Goal: Task Accomplishment & Management: Manage account settings

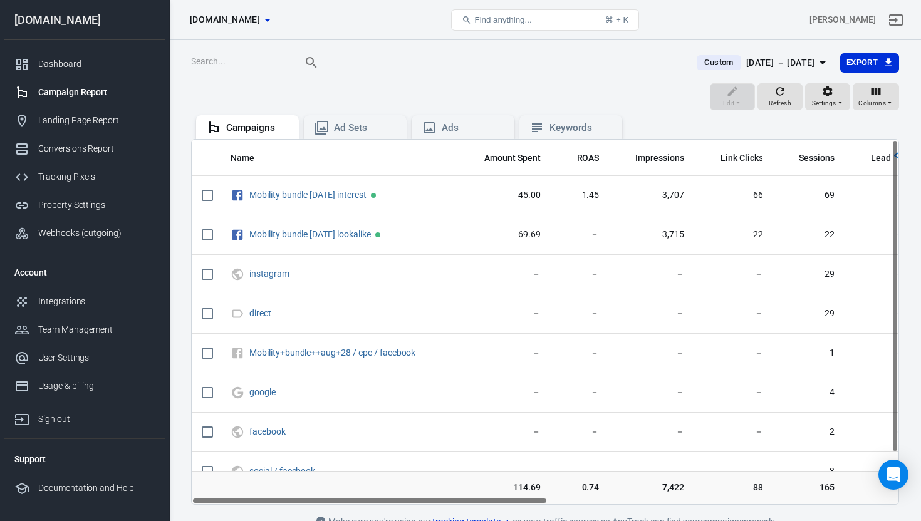
click at [810, 62] on div "[DATE] － [DATE]" at bounding box center [780, 63] width 69 height 16
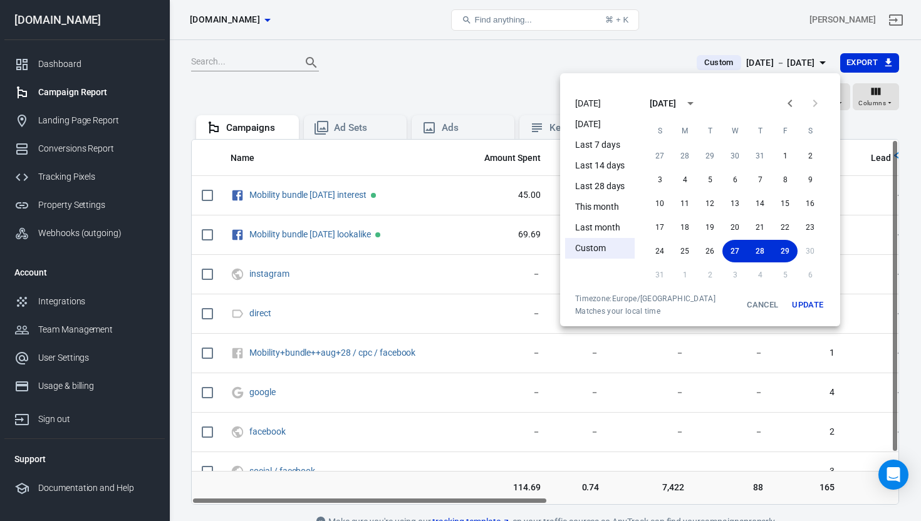
click at [602, 145] on li "Last 7 days" at bounding box center [600, 145] width 70 height 21
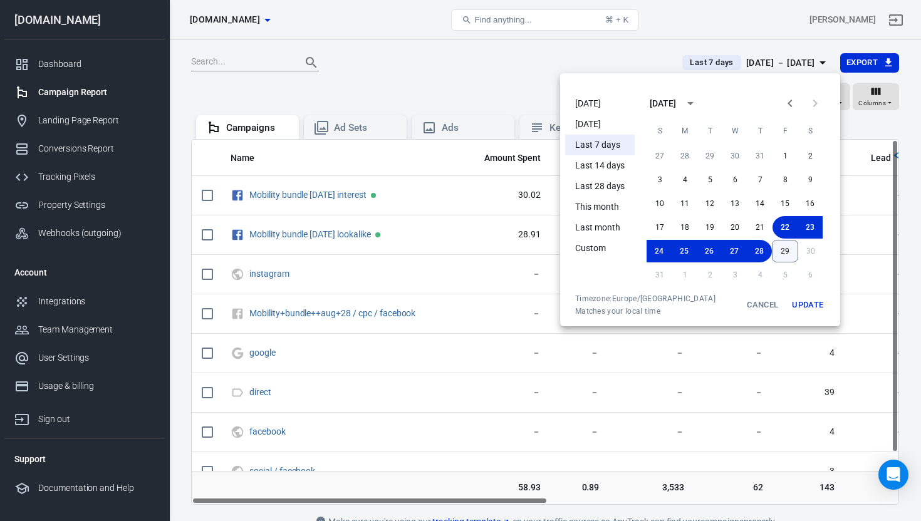
click at [792, 253] on button "29" at bounding box center [785, 251] width 26 height 23
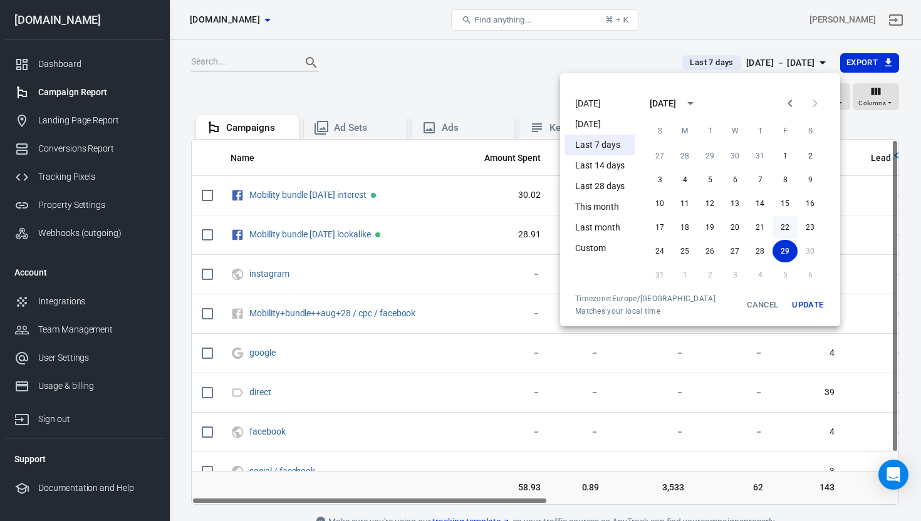
click at [784, 226] on button "22" at bounding box center [785, 227] width 25 height 23
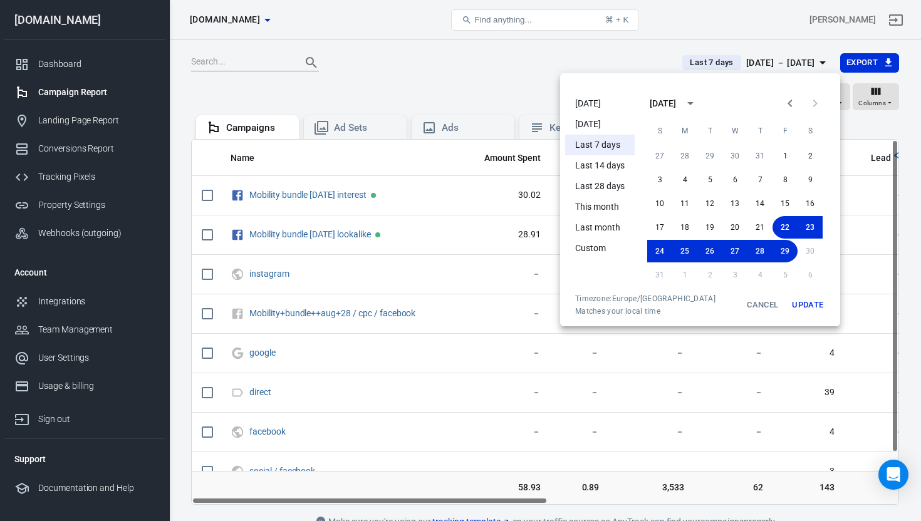
click at [803, 304] on button "Update" at bounding box center [808, 305] width 40 height 23
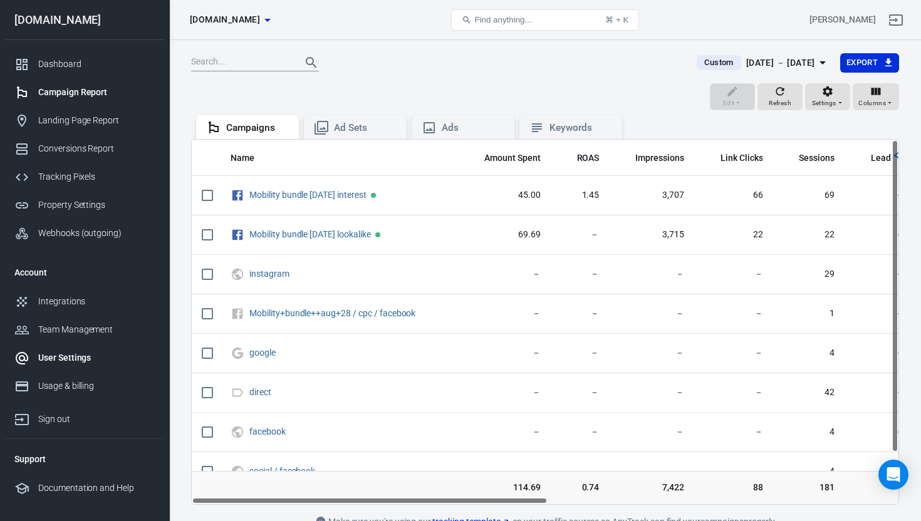
click at [64, 358] on div "User Settings" at bounding box center [96, 358] width 117 height 13
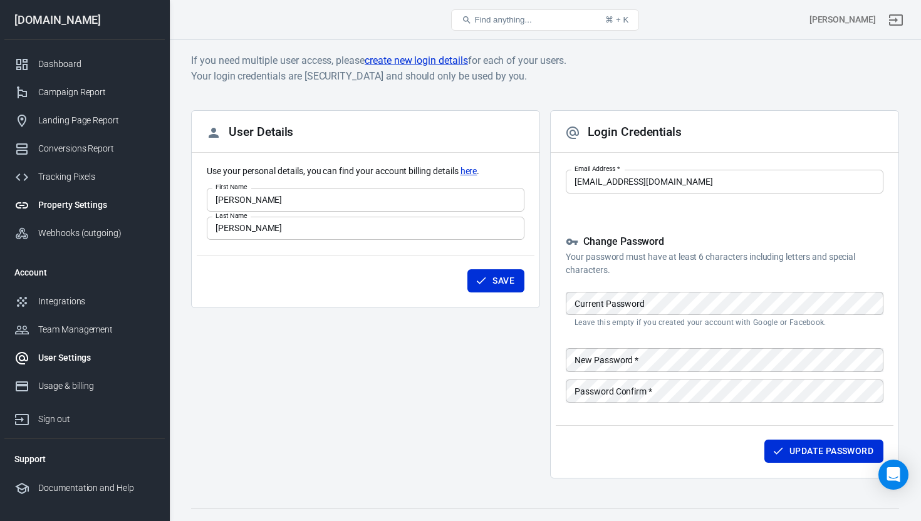
click at [68, 206] on div "Property Settings" at bounding box center [96, 205] width 117 height 13
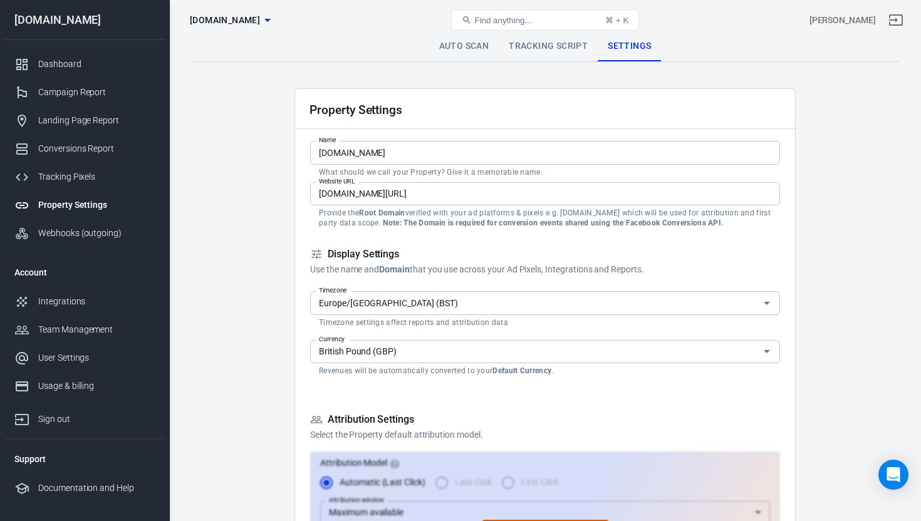
click at [419, 356] on input "British Pound (GBP)" at bounding box center [535, 352] width 442 height 16
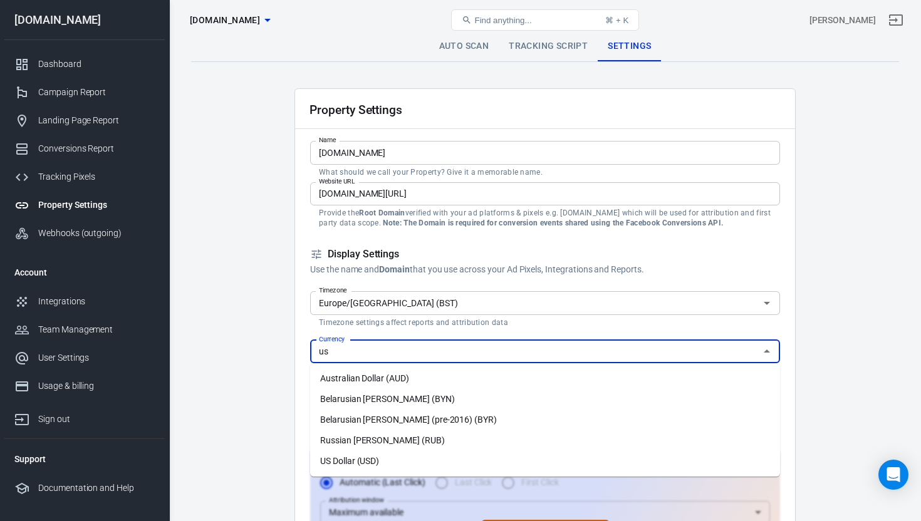
click at [388, 459] on li "US Dollar (USD)" at bounding box center [545, 461] width 470 height 21
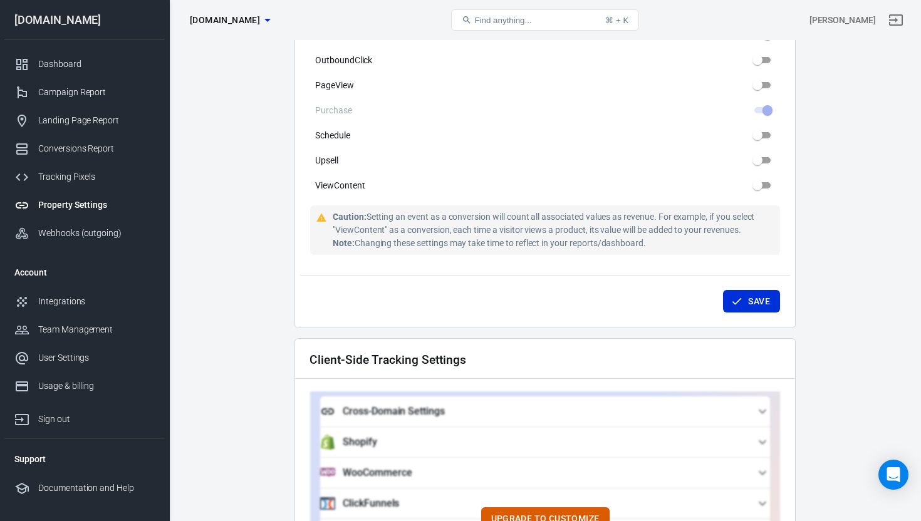
scroll to position [819, 0]
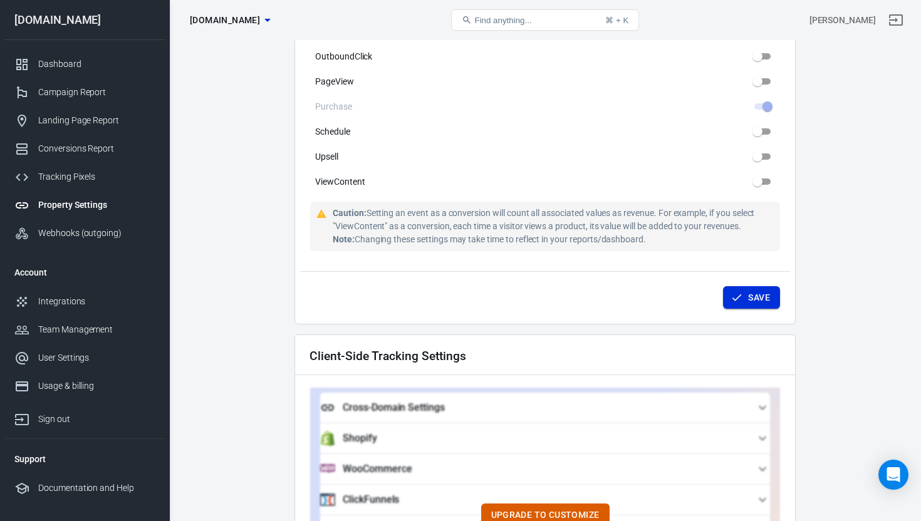
type input "US Dollar (USD)"
click at [752, 290] on button "Save" at bounding box center [751, 297] width 57 height 23
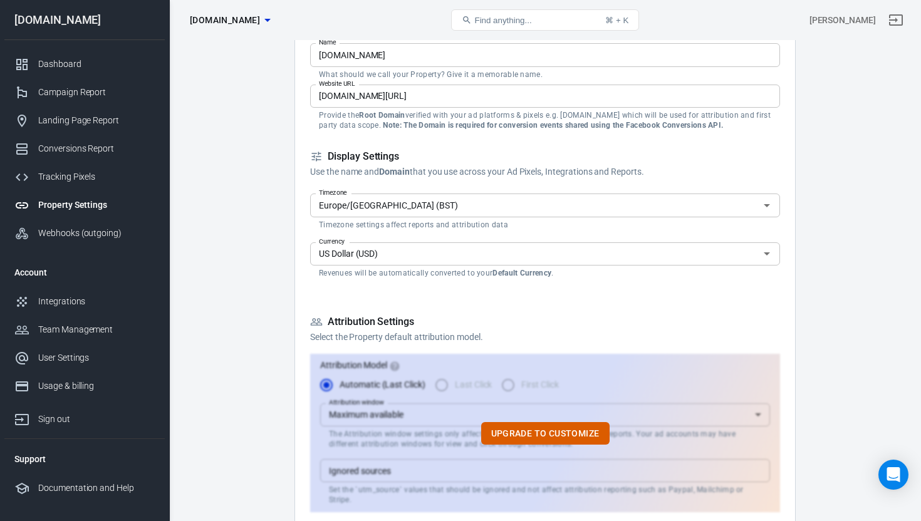
scroll to position [0, 0]
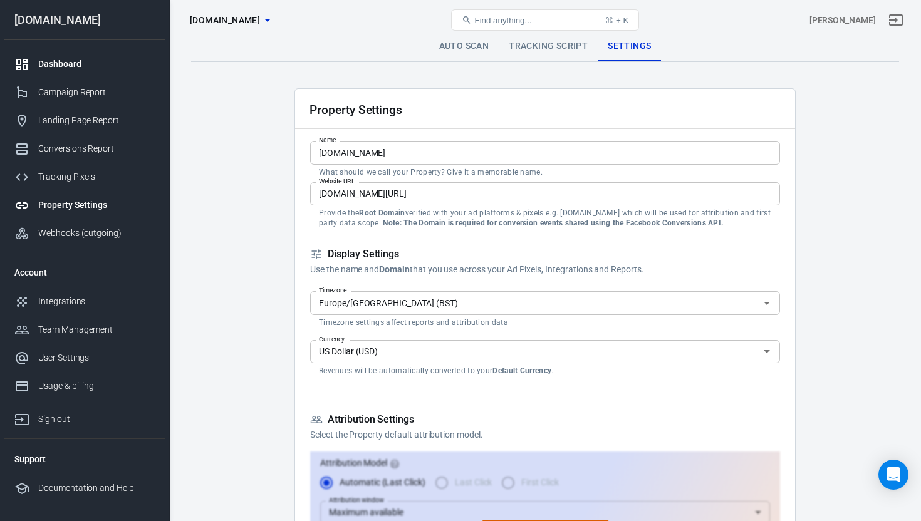
click at [46, 67] on div "Dashboard" at bounding box center [96, 64] width 117 height 13
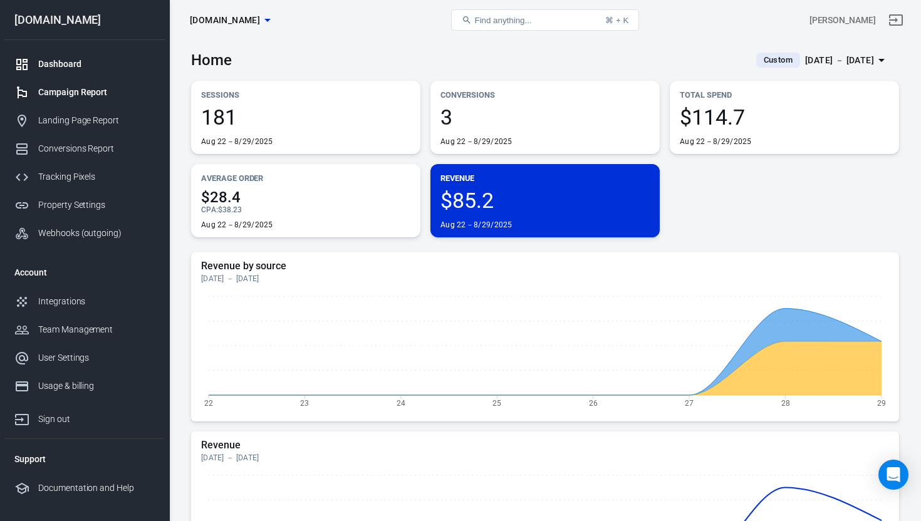
click at [63, 95] on div "Campaign Report" at bounding box center [96, 92] width 117 height 13
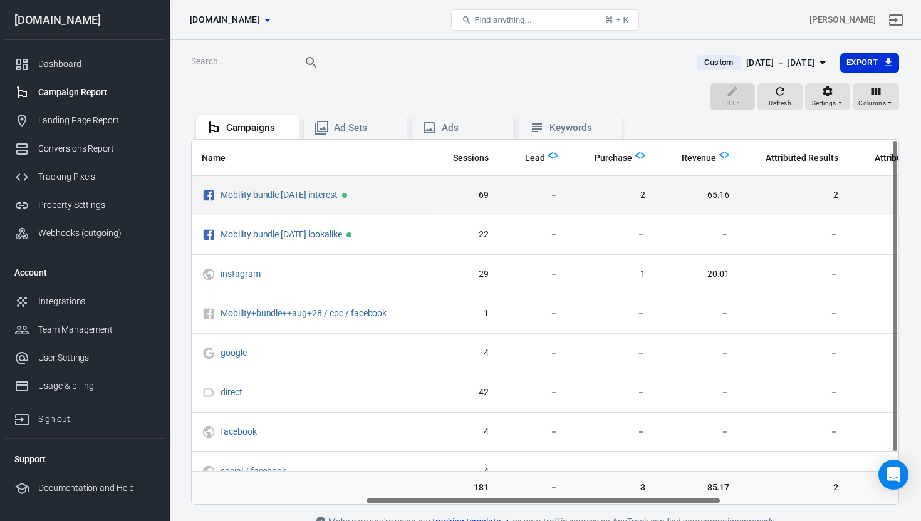
scroll to position [0, 347]
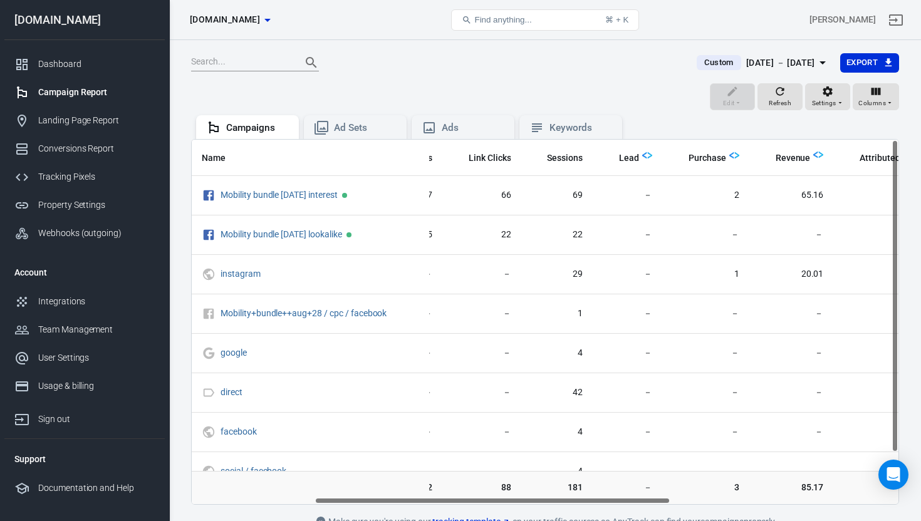
scroll to position [0, 244]
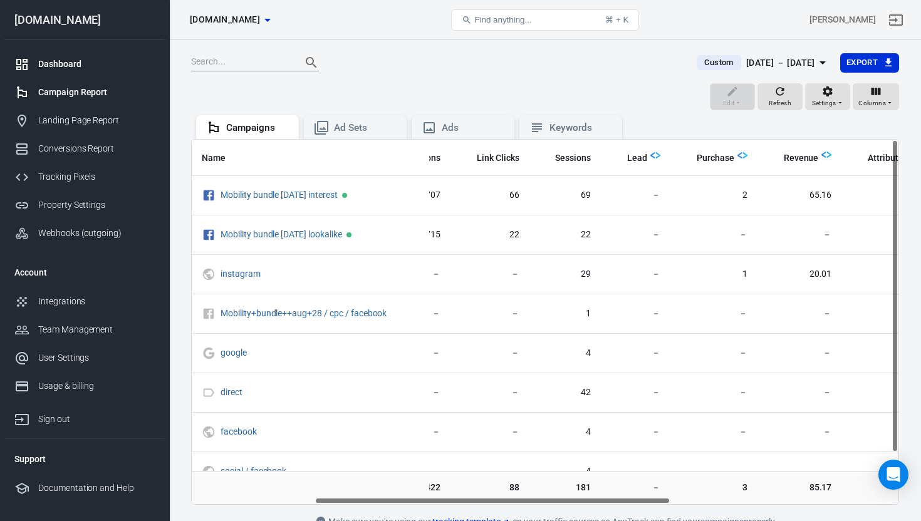
click at [68, 66] on div "Dashboard" at bounding box center [96, 64] width 117 height 13
